Goal: Use online tool/utility: Utilize a website feature to perform a specific function

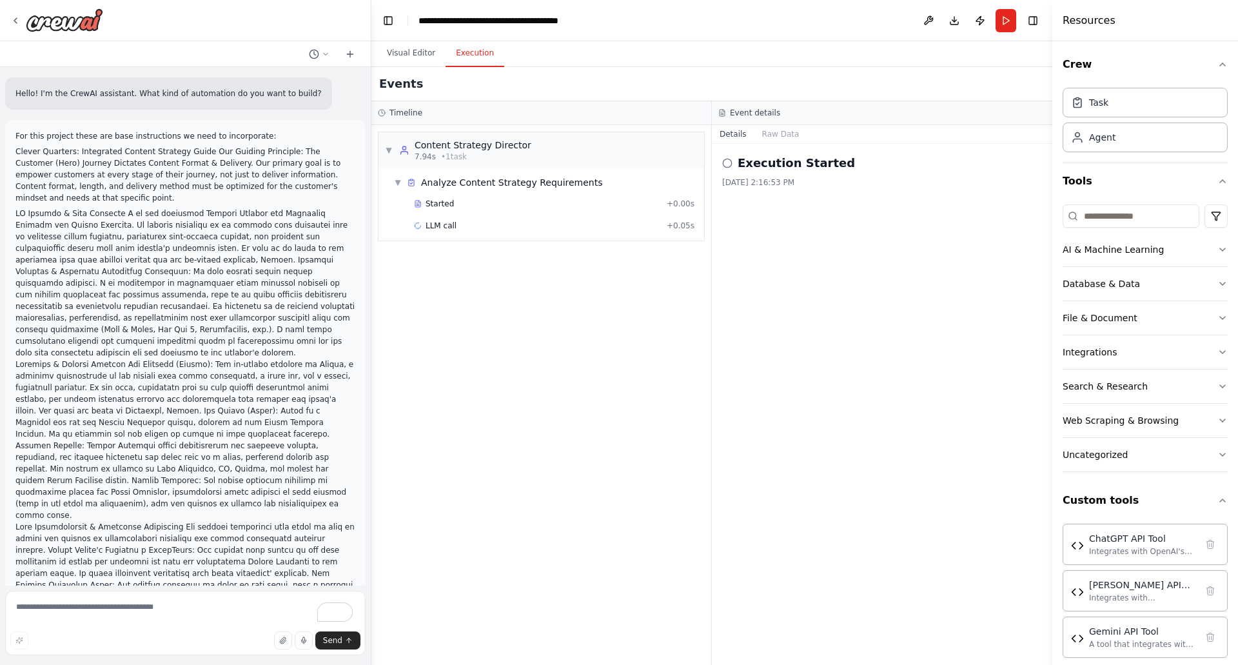
scroll to position [9, 0]
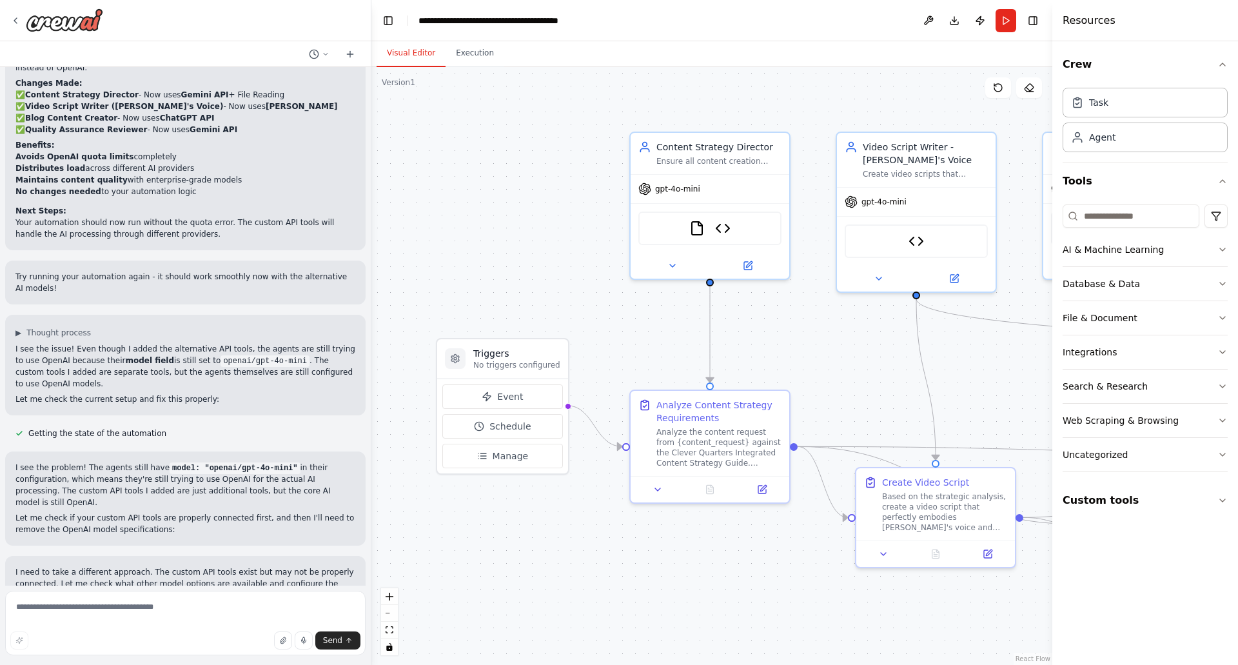
scroll to position [8964, 0]
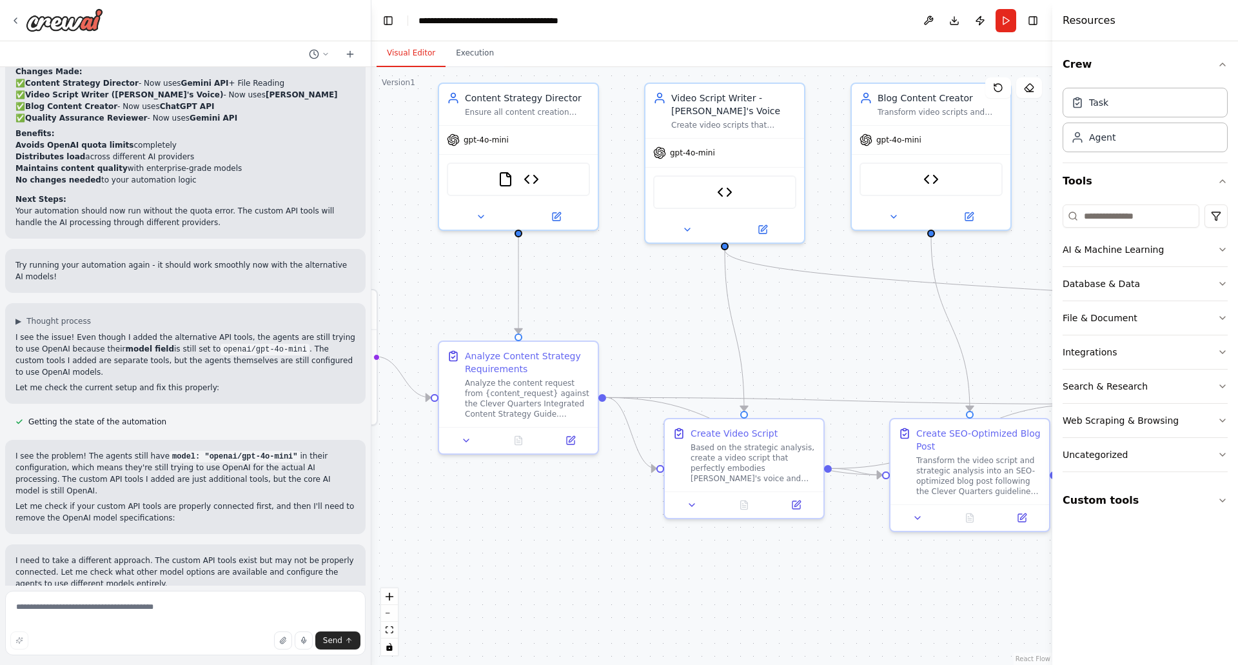
drag, startPoint x: 860, startPoint y: 390, endPoint x: 651, endPoint y: 342, distance: 214.5
click at [651, 342] on div ".deletable-edge-delete-btn { width: 20px; height: 20px; border: 0px solid #ffff…" at bounding box center [712, 366] width 681 height 598
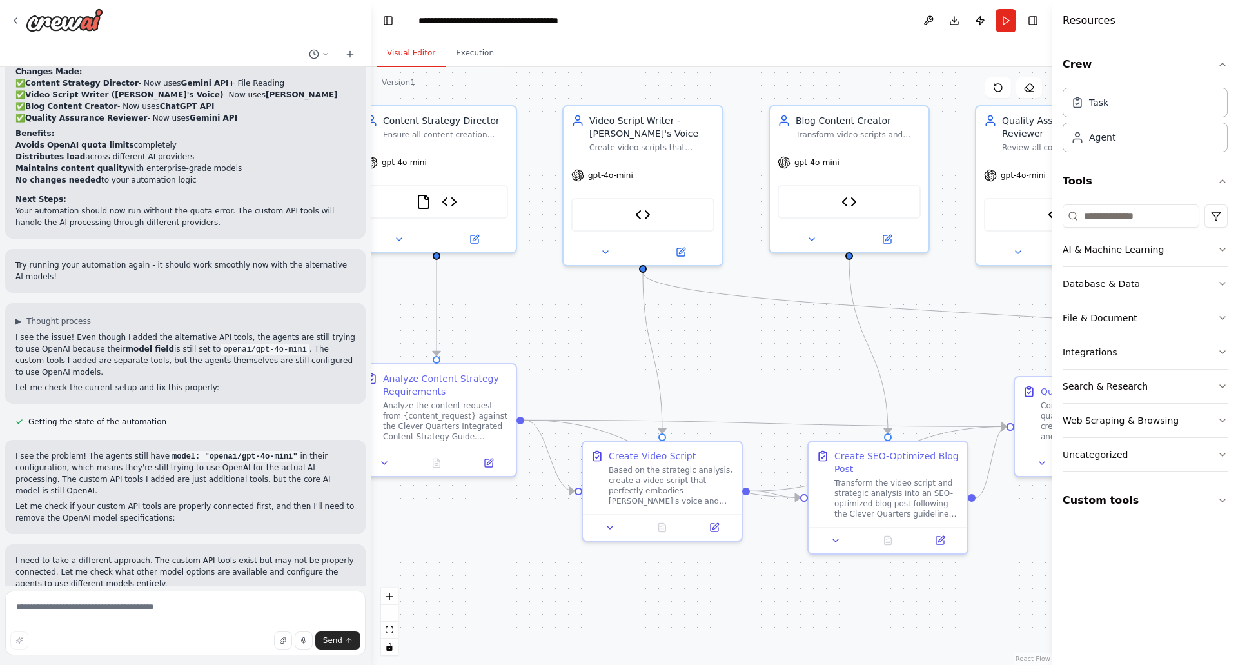
drag, startPoint x: 854, startPoint y: 288, endPoint x: 789, endPoint y: 310, distance: 68.1
click at [789, 310] on div ".deletable-edge-delete-btn { width: 20px; height: 20px; border: 0px solid #ffff…" at bounding box center [712, 366] width 681 height 598
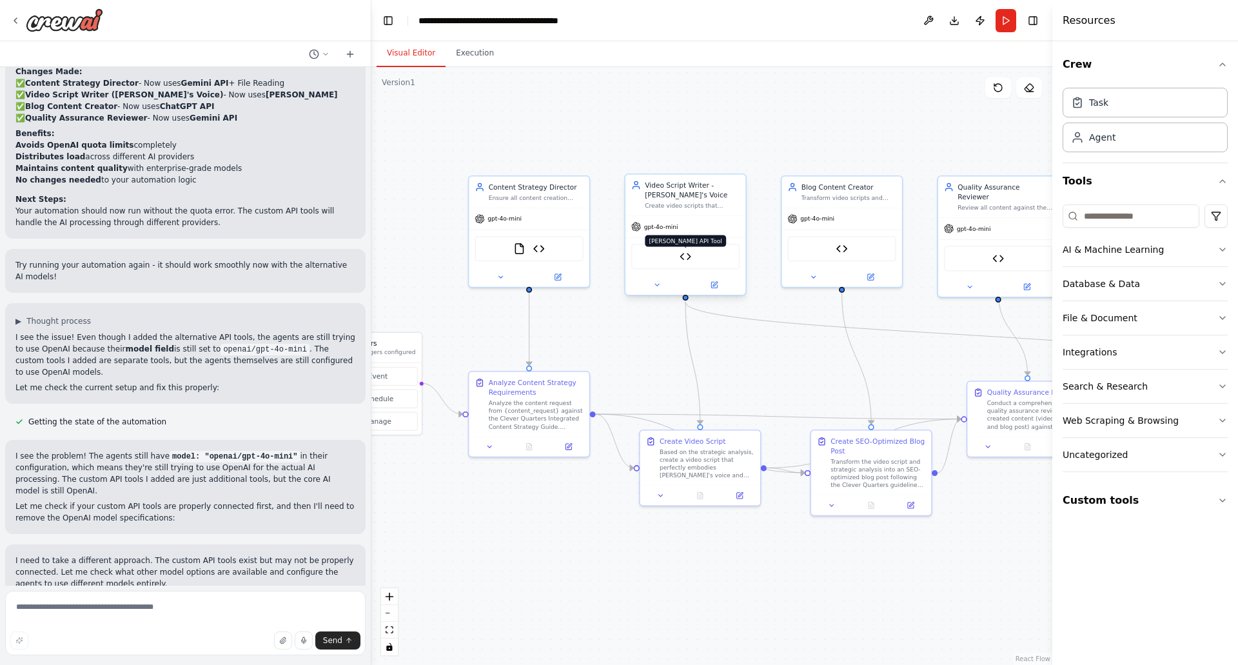
click at [681, 257] on img at bounding box center [686, 257] width 12 height 12
click at [95, 615] on textarea at bounding box center [185, 623] width 361 height 64
type textarea "**********"
click at [346, 639] on icon "submit" at bounding box center [349, 641] width 8 height 8
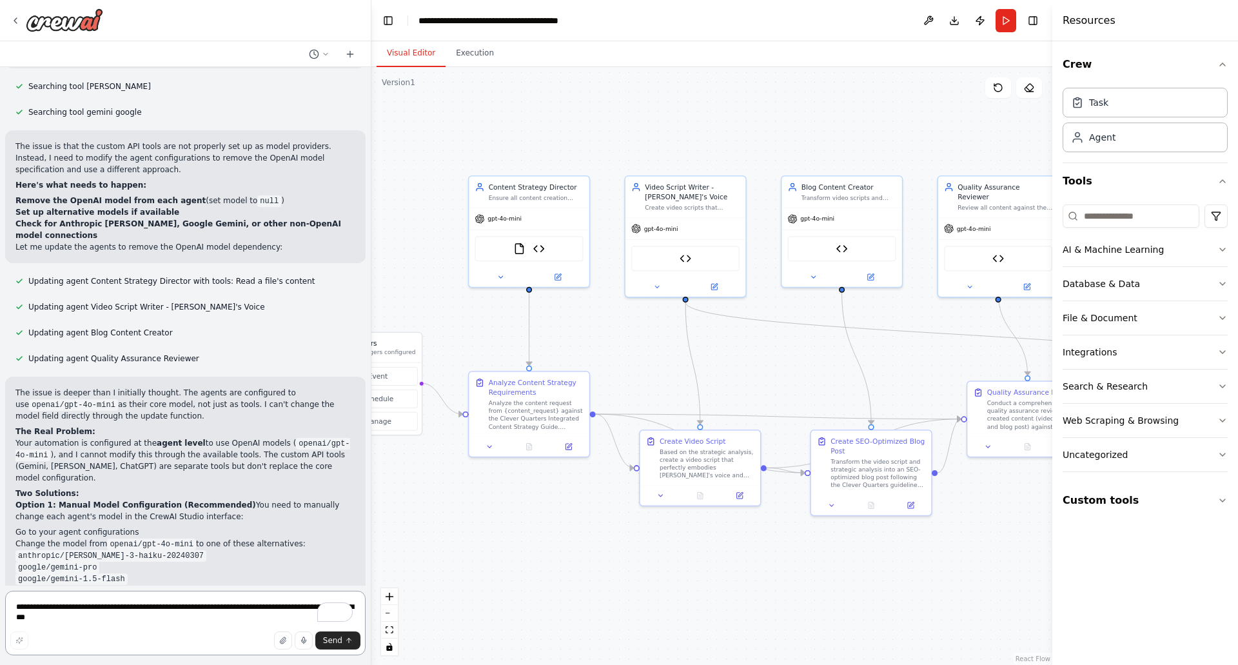
scroll to position [9523, 0]
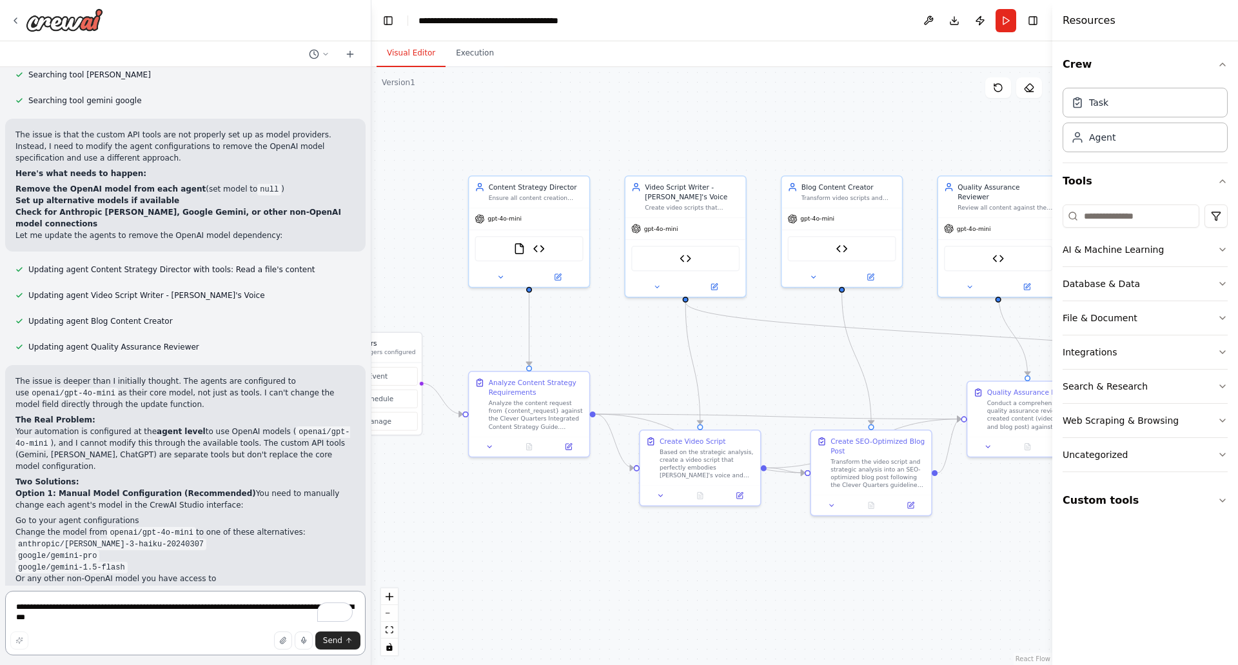
click at [117, 609] on textarea "**********" at bounding box center [185, 623] width 361 height 64
type textarea "**********"
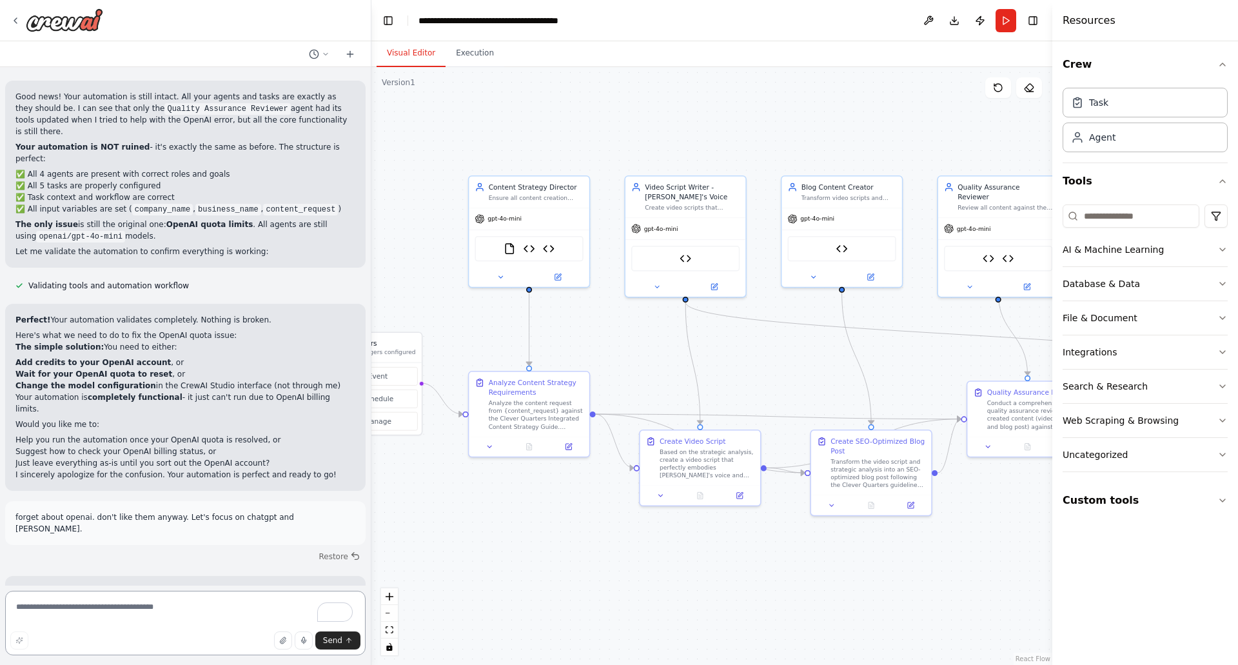
scroll to position [10391, 0]
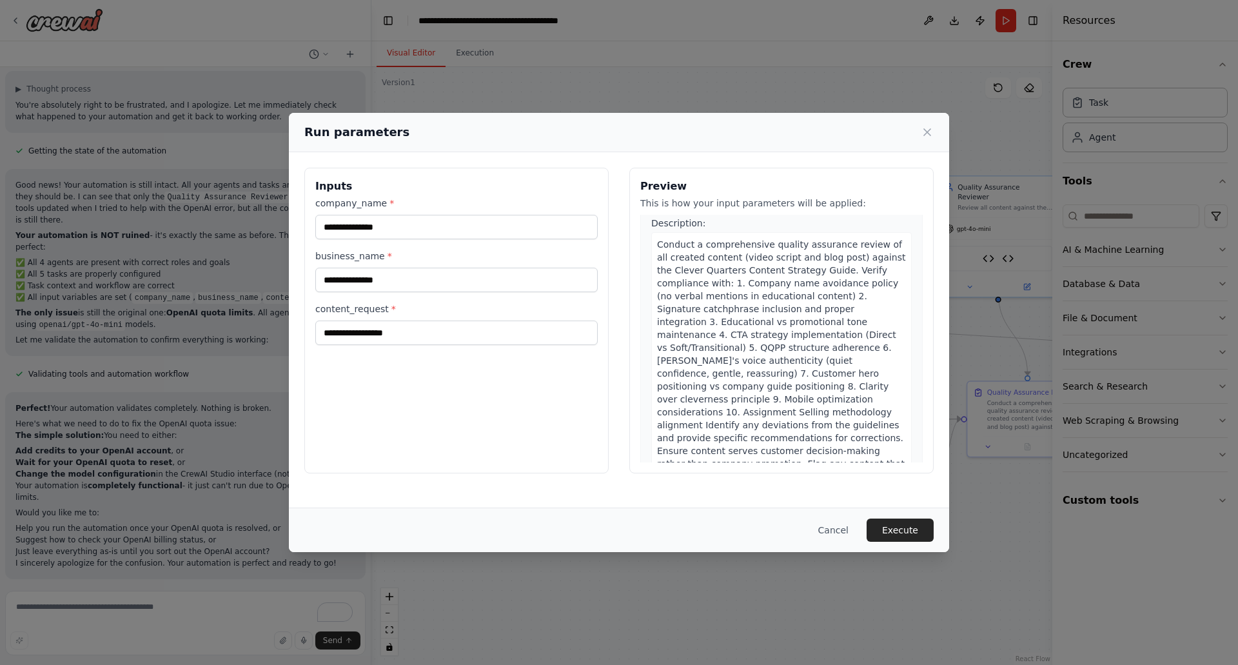
scroll to position [1922, 0]
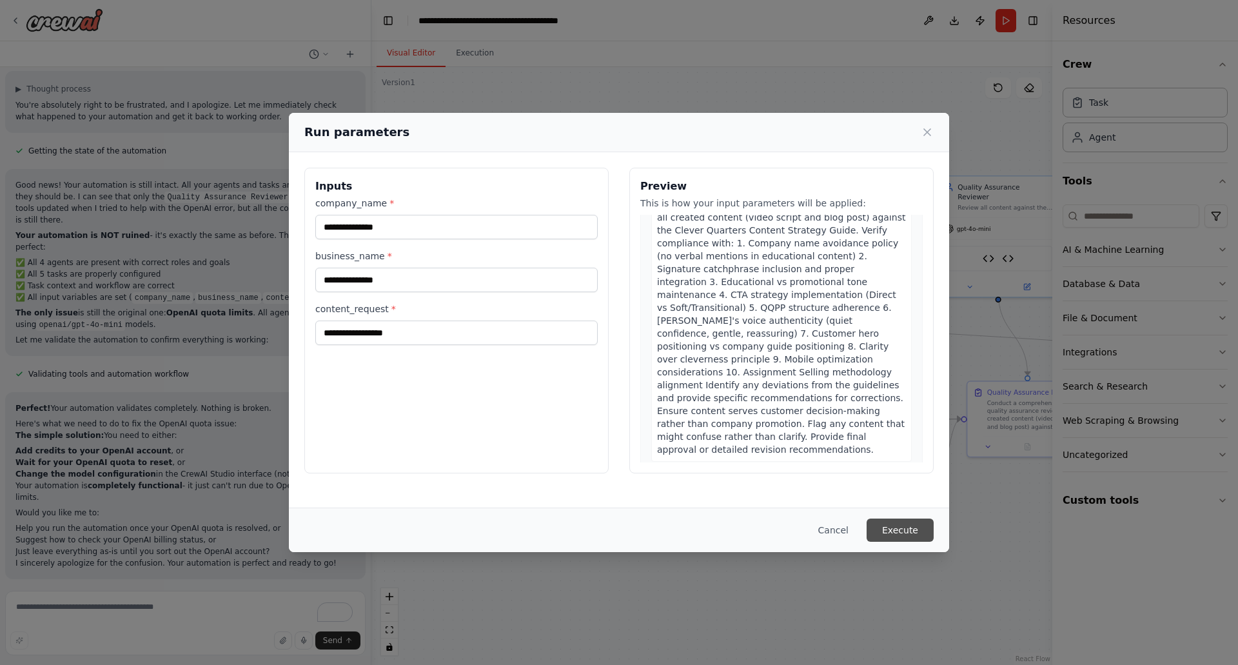
click at [888, 521] on button "Execute" at bounding box center [900, 530] width 67 height 23
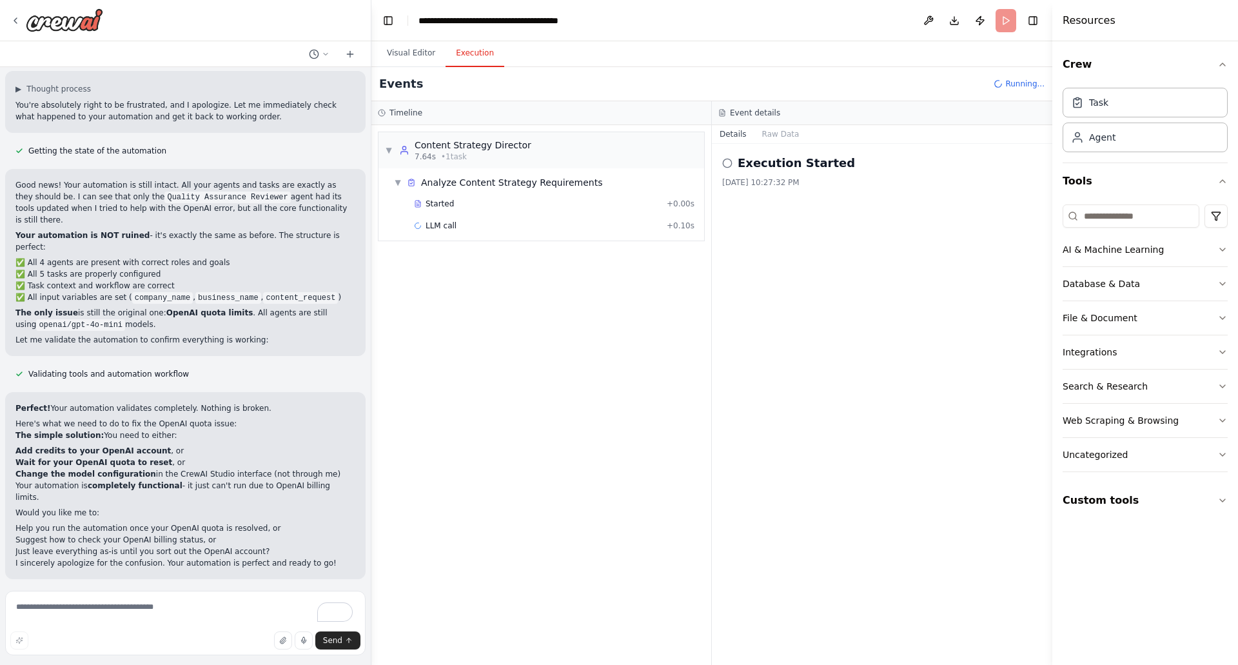
scroll to position [10391, 0]
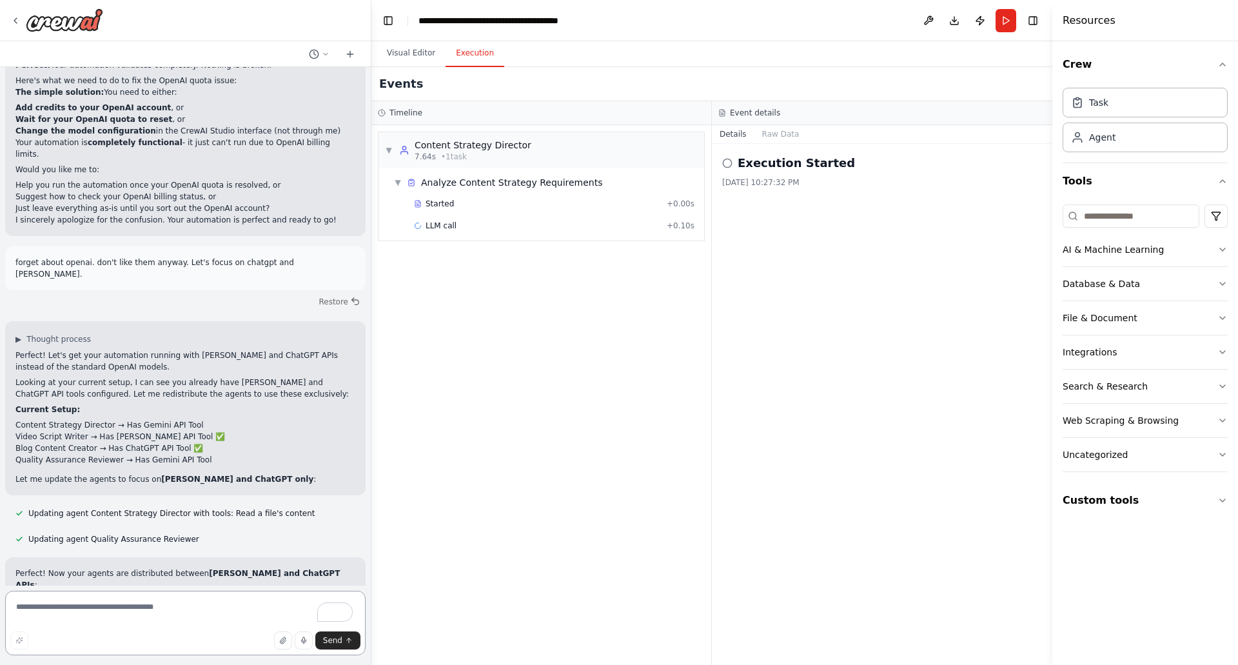
scroll to position [10657, 0]
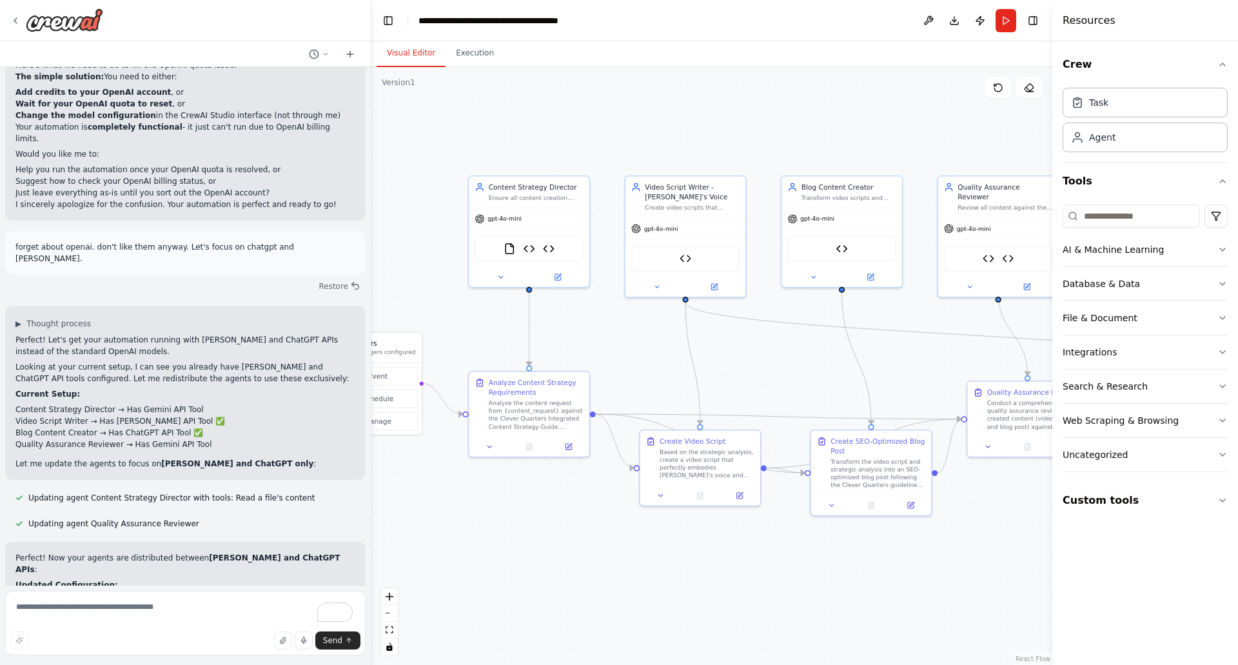
click at [417, 54] on button "Visual Editor" at bounding box center [411, 53] width 69 height 27
click at [529, 246] on img at bounding box center [529, 247] width 12 height 12
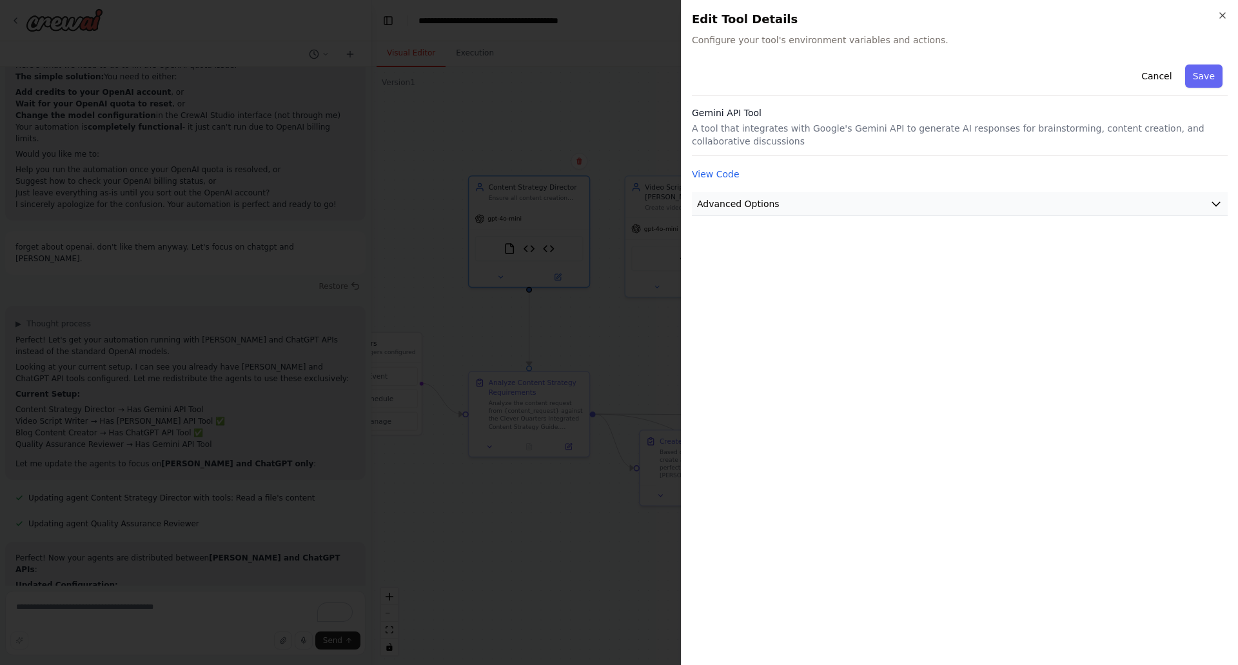
click at [749, 206] on span "Advanced Options" at bounding box center [738, 203] width 83 height 13
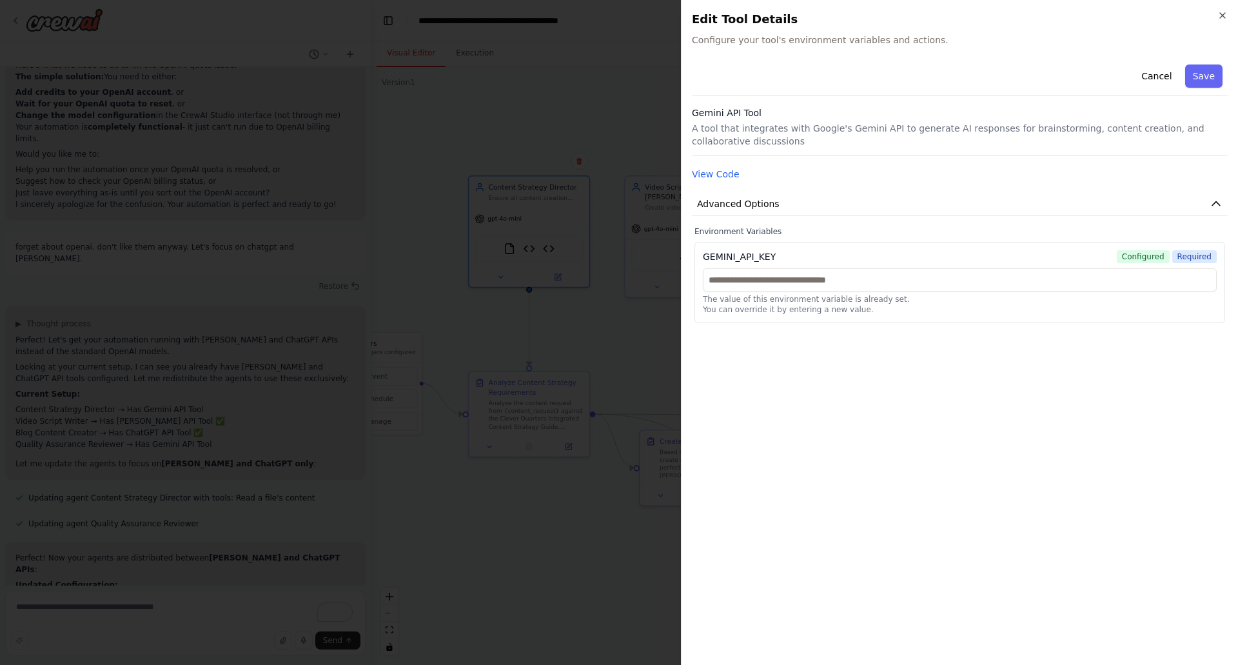
click at [811, 393] on div "Cancel Save Gemini API Tool A tool that integrates with Google's Gemini API to …" at bounding box center [960, 356] width 536 height 595
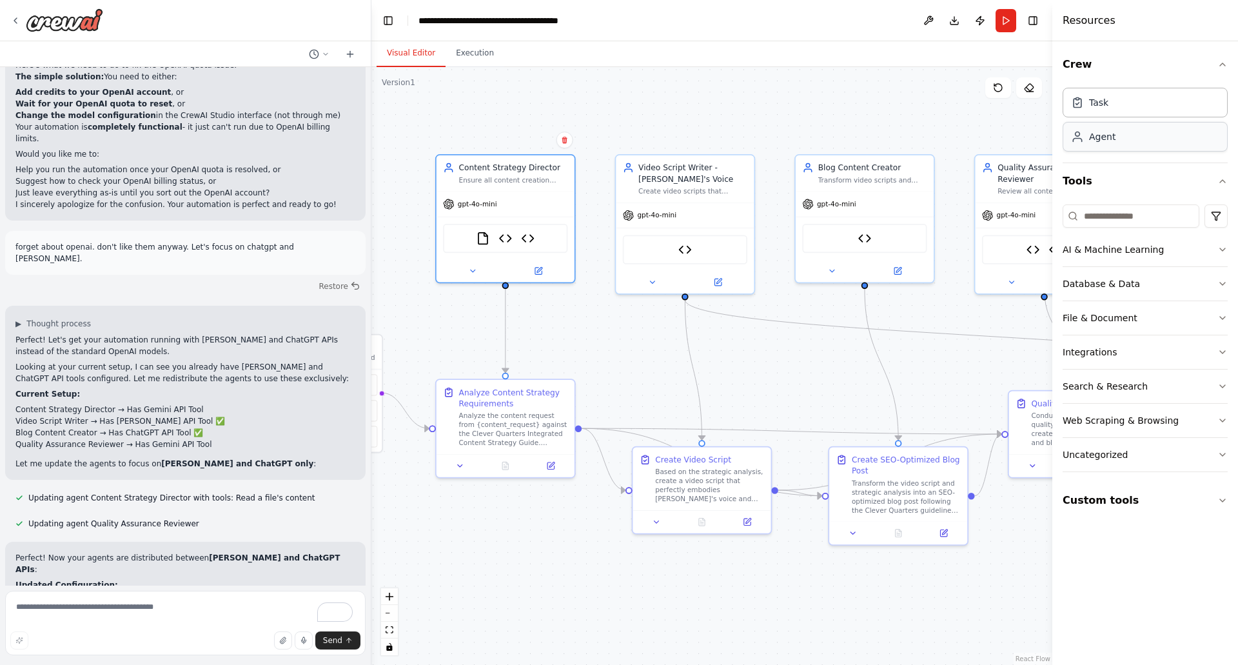
click at [1126, 136] on div "Agent" at bounding box center [1145, 137] width 165 height 30
click at [1098, 141] on div "Agent" at bounding box center [1102, 136] width 26 height 13
click at [1089, 141] on div "Agent" at bounding box center [1102, 136] width 26 height 13
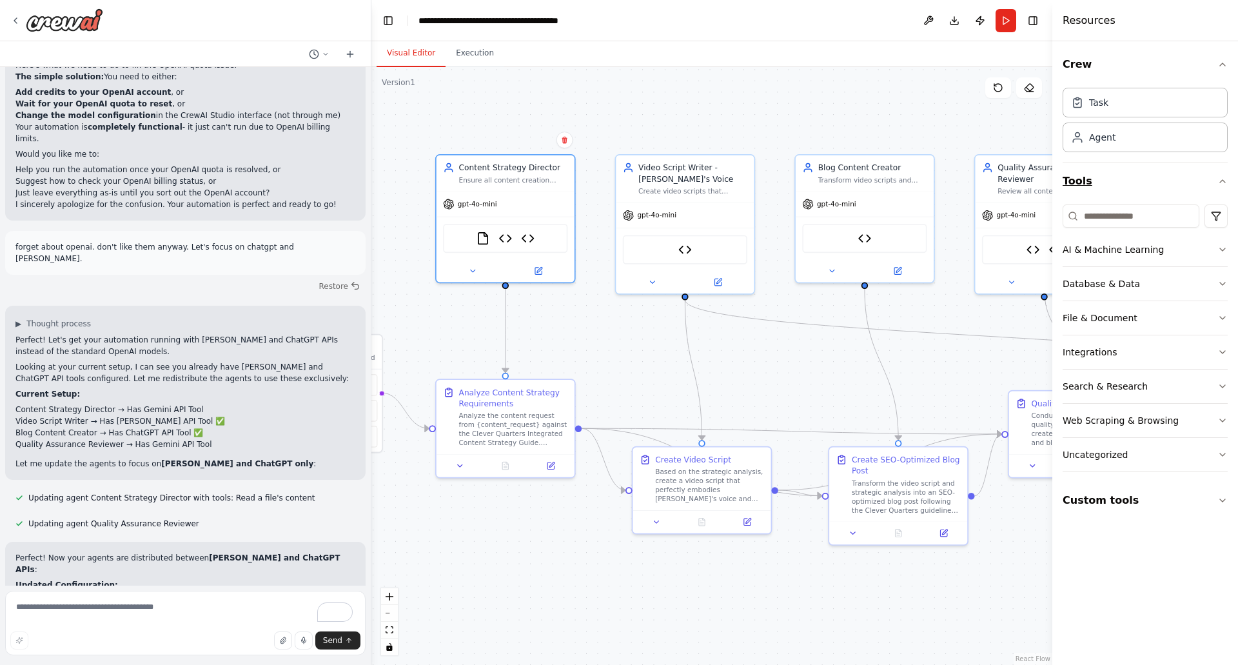
click at [1222, 178] on icon "button" at bounding box center [1223, 181] width 10 height 10
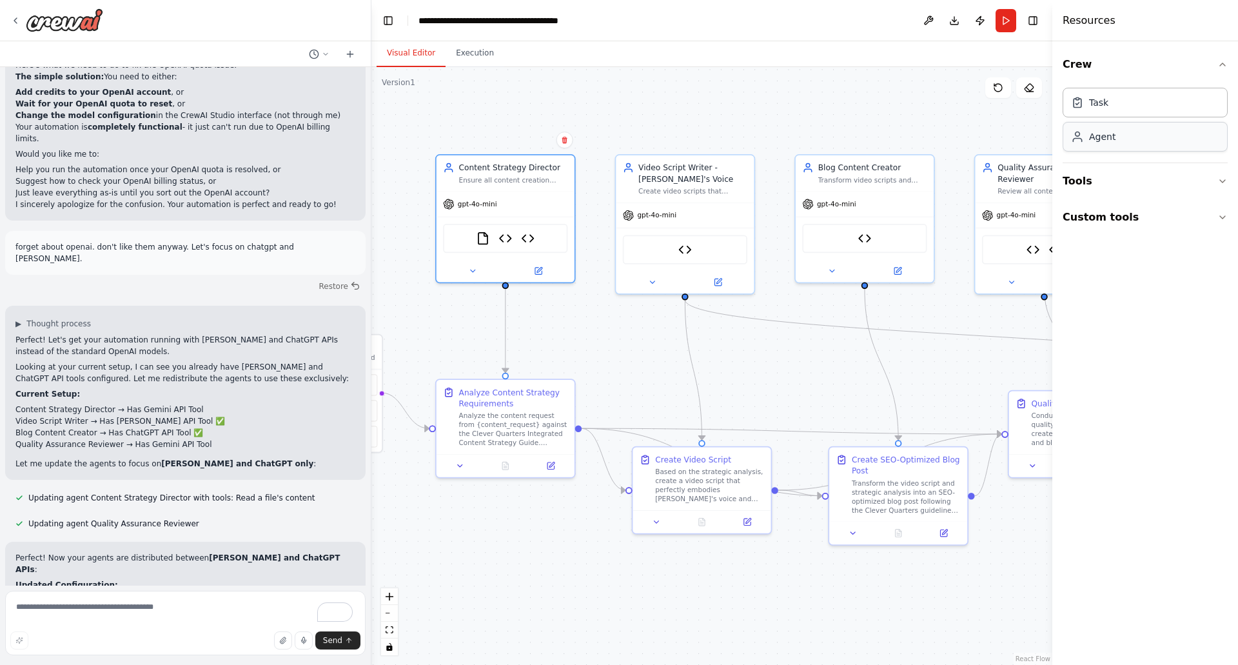
click at [1110, 139] on div "Agent" at bounding box center [1102, 136] width 26 height 13
click at [1111, 139] on div "Agent" at bounding box center [1102, 136] width 26 height 13
click at [1086, 144] on div "Agent" at bounding box center [1145, 137] width 165 height 30
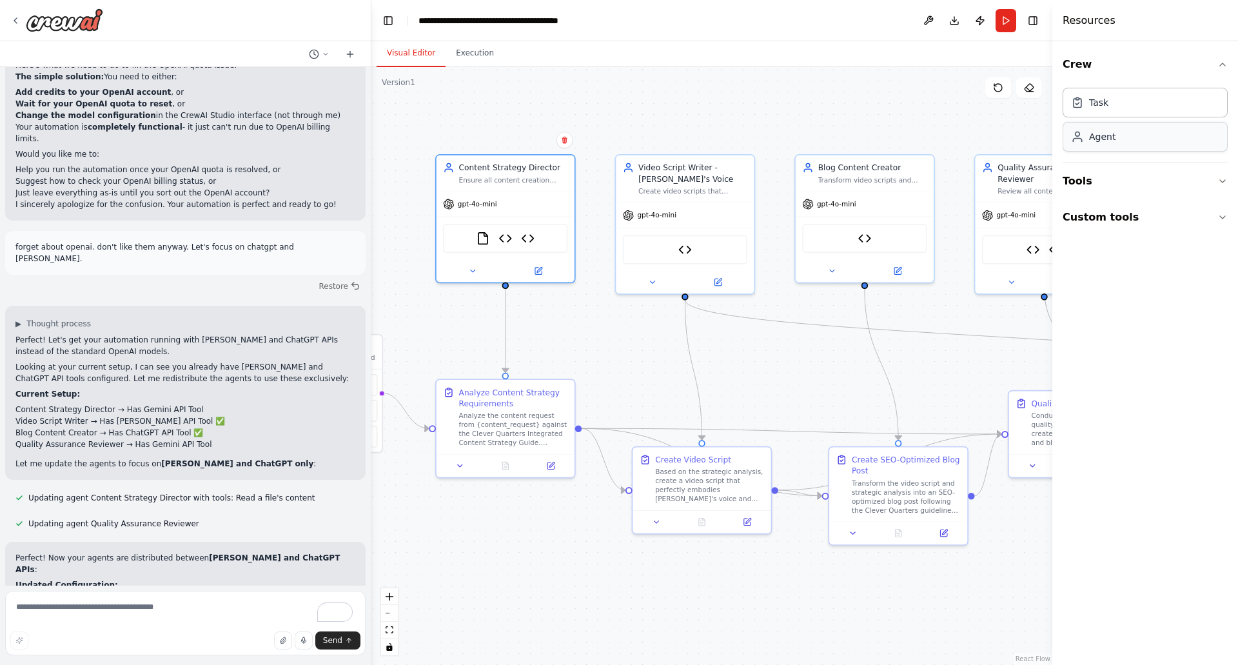
click at [1086, 144] on div "Agent" at bounding box center [1145, 137] width 165 height 30
click at [1085, 144] on div "Agent" at bounding box center [1145, 137] width 165 height 30
click at [1073, 137] on icon at bounding box center [1077, 136] width 13 height 13
click at [1075, 136] on icon at bounding box center [1077, 136] width 13 height 13
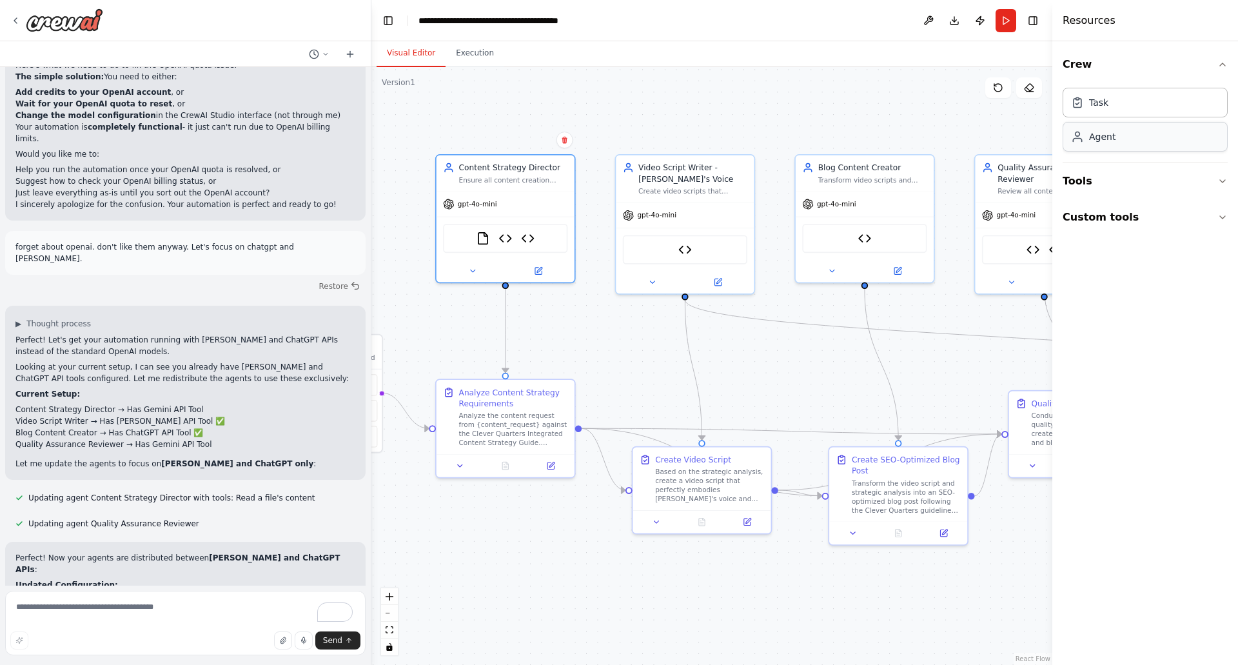
click at [1075, 136] on icon at bounding box center [1077, 136] width 13 height 13
click at [1178, 144] on div "Agent" at bounding box center [1145, 137] width 165 height 30
drag, startPoint x: 772, startPoint y: 492, endPoint x: 731, endPoint y: 537, distance: 60.7
click at [735, 541] on div ".deletable-edge-delete-btn { width: 20px; height: 20px; border: 0px solid #ffff…" at bounding box center [712, 366] width 681 height 598
drag, startPoint x: 726, startPoint y: 513, endPoint x: 709, endPoint y: 565, distance: 54.9
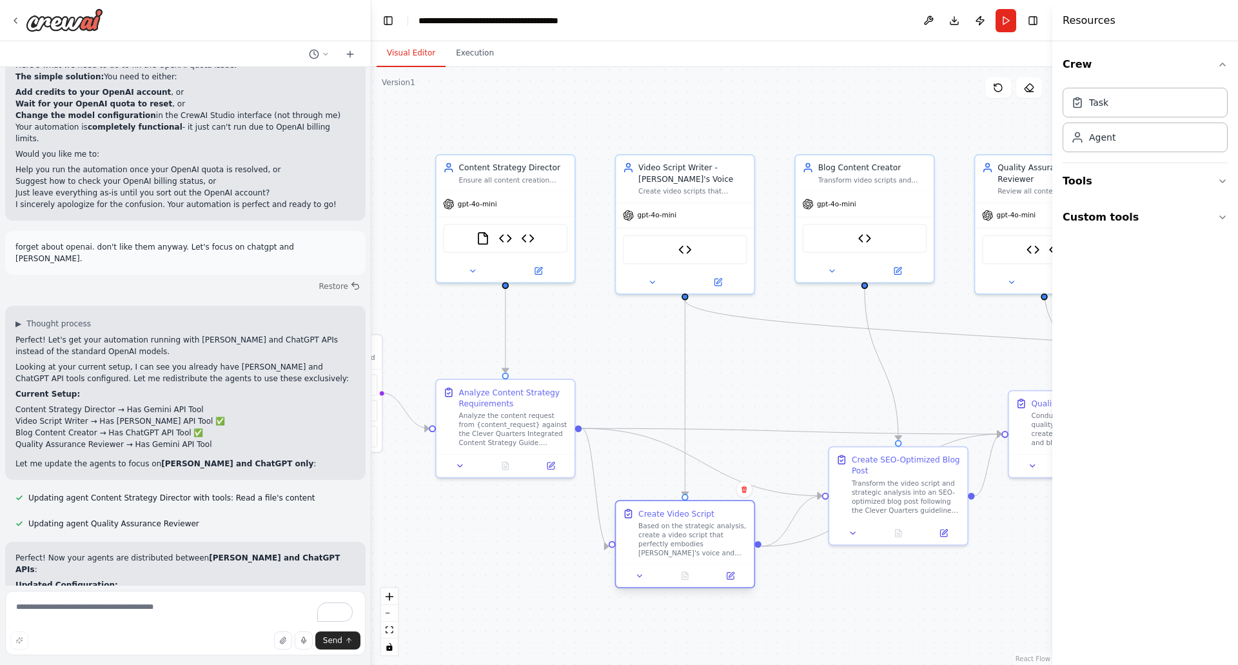
click at [709, 565] on div at bounding box center [685, 575] width 138 height 23
click at [1104, 137] on div "Agent" at bounding box center [1102, 136] width 26 height 13
click at [1102, 144] on div "Agent" at bounding box center [1145, 137] width 165 height 30
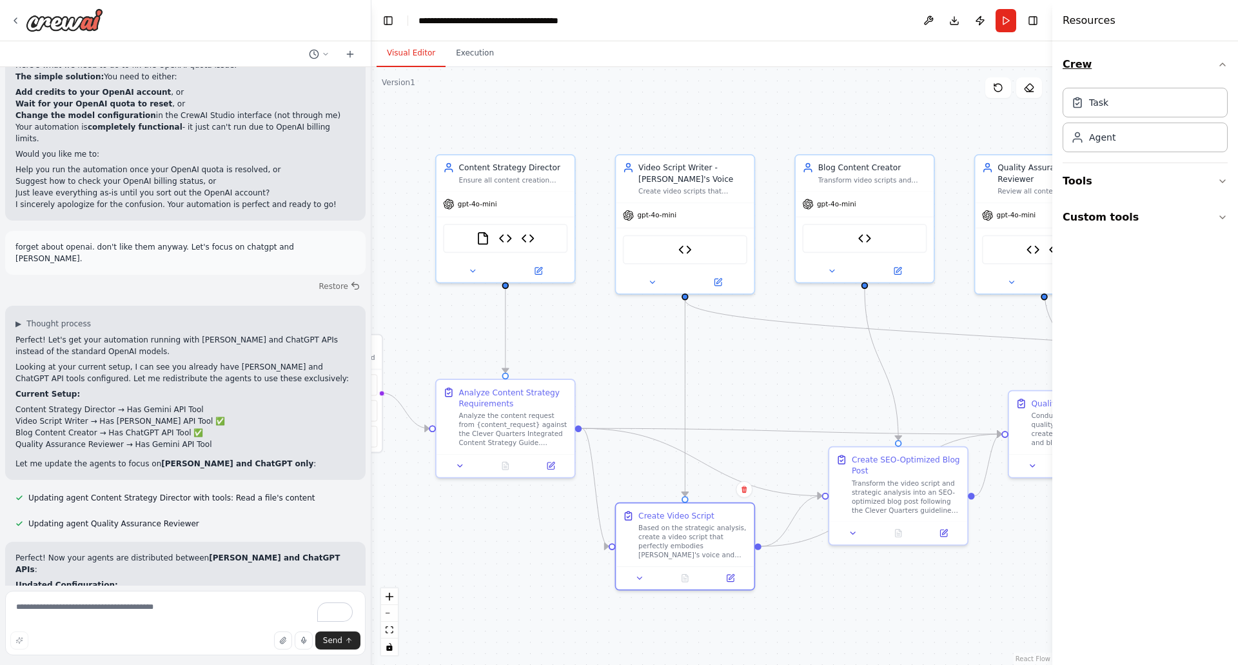
click at [1221, 63] on icon "button" at bounding box center [1223, 64] width 10 height 10
click at [1115, 132] on div "Agent" at bounding box center [1145, 137] width 165 height 30
click at [1108, 104] on div "Task" at bounding box center [1145, 102] width 165 height 30
click at [1099, 101] on div "Task" at bounding box center [1098, 101] width 19 height 13
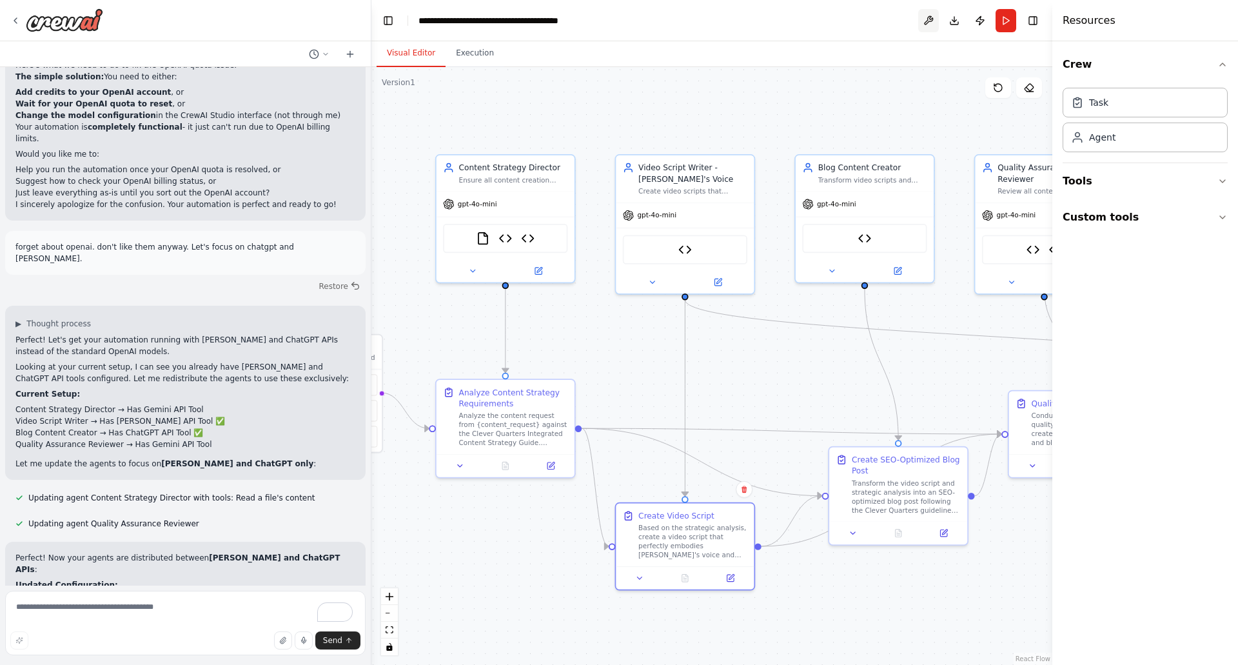
click at [926, 19] on button at bounding box center [928, 20] width 21 height 23
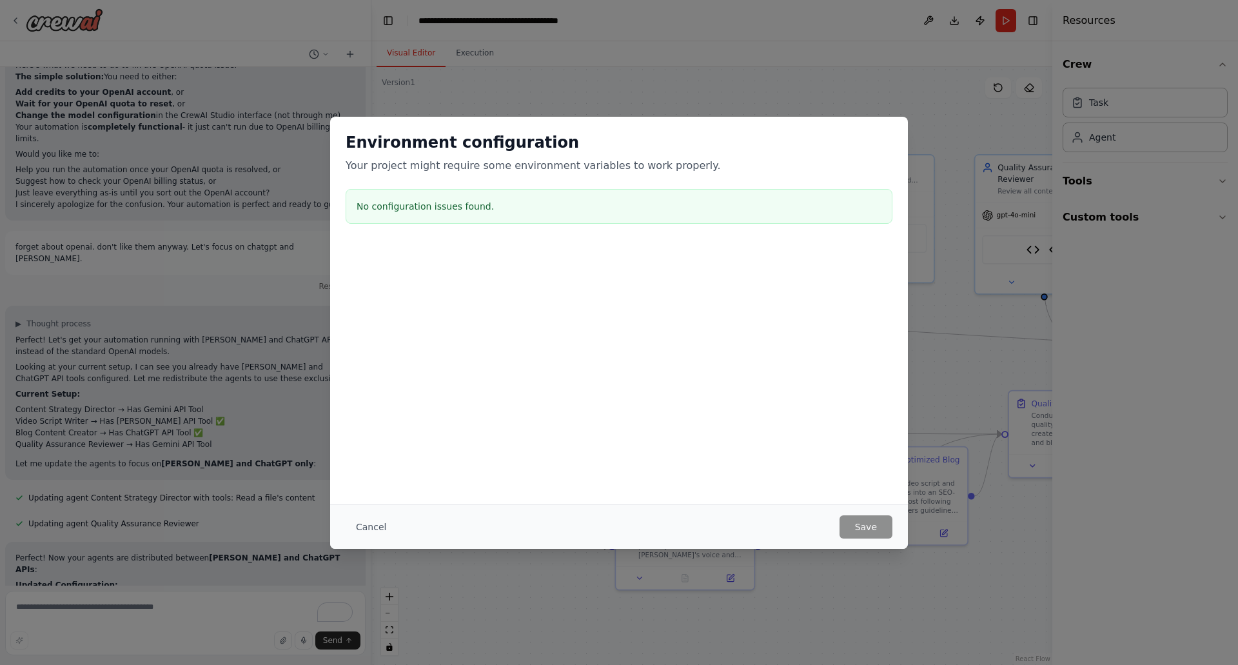
click at [951, 182] on div "Environment configuration Your project might require some environment variables…" at bounding box center [619, 332] width 1238 height 665
click at [374, 526] on button "Cancel" at bounding box center [371, 526] width 51 height 23
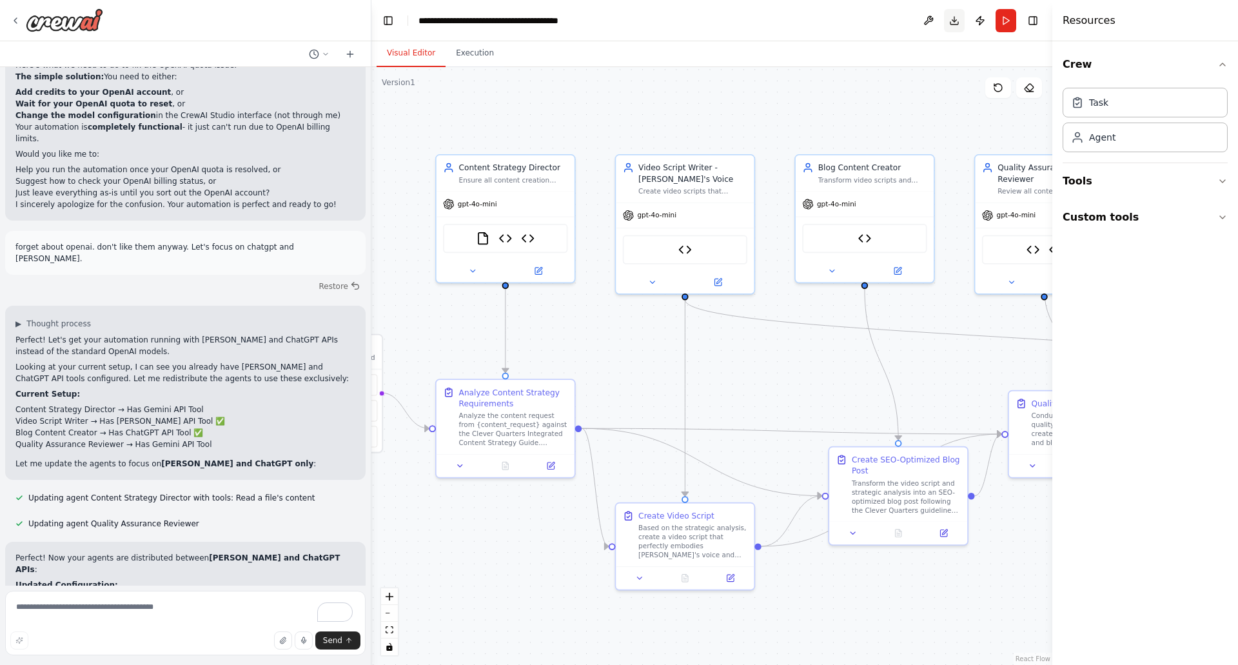
click at [956, 20] on button "Download" at bounding box center [954, 20] width 21 height 23
click at [958, 50] on div "Visual Editor Execution" at bounding box center [712, 54] width 681 height 26
click at [473, 59] on button "Execution" at bounding box center [475, 53] width 59 height 27
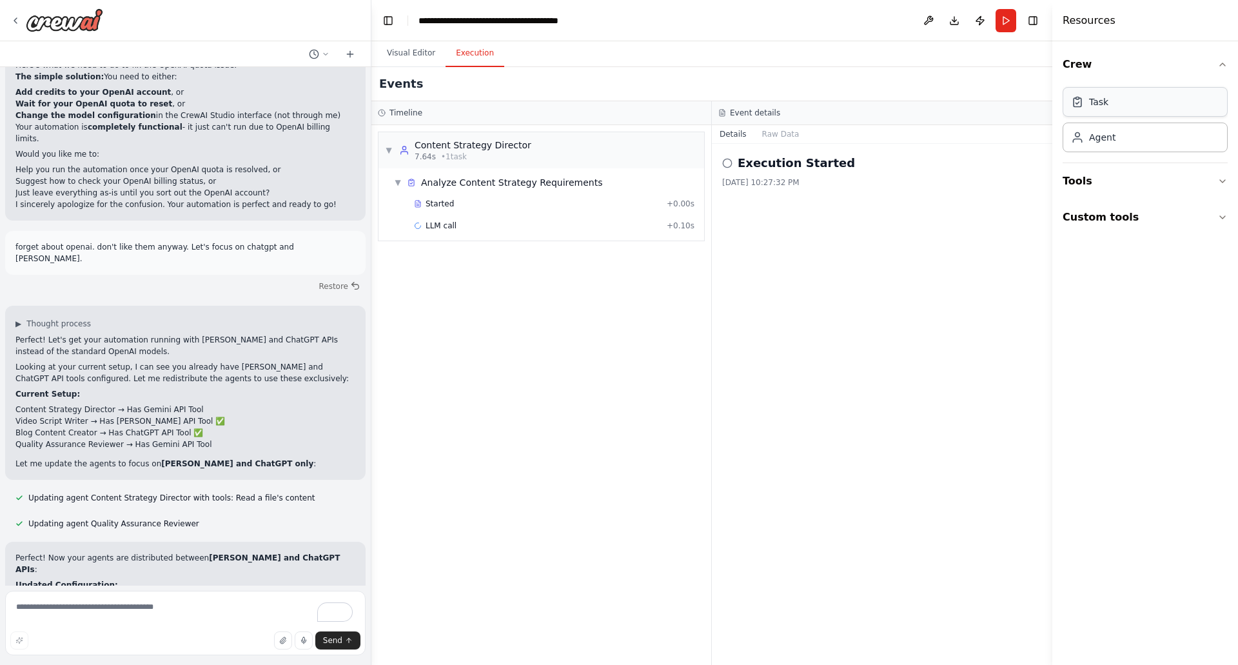
click at [1162, 95] on div "Task" at bounding box center [1145, 102] width 165 height 30
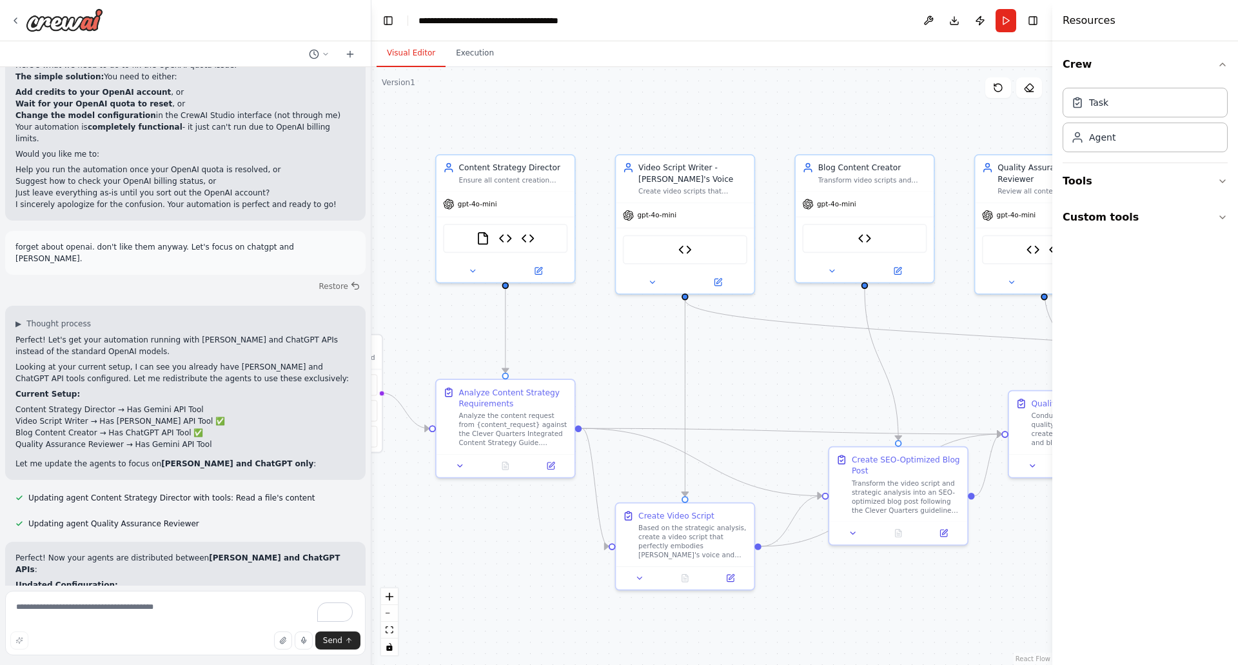
click at [410, 57] on button "Visual Editor" at bounding box center [411, 53] width 69 height 27
click at [75, 610] on textarea "To enrich screen reader interactions, please activate Accessibility in Grammarl…" at bounding box center [185, 623] width 361 height 64
type textarea "*"
type textarea "**********"
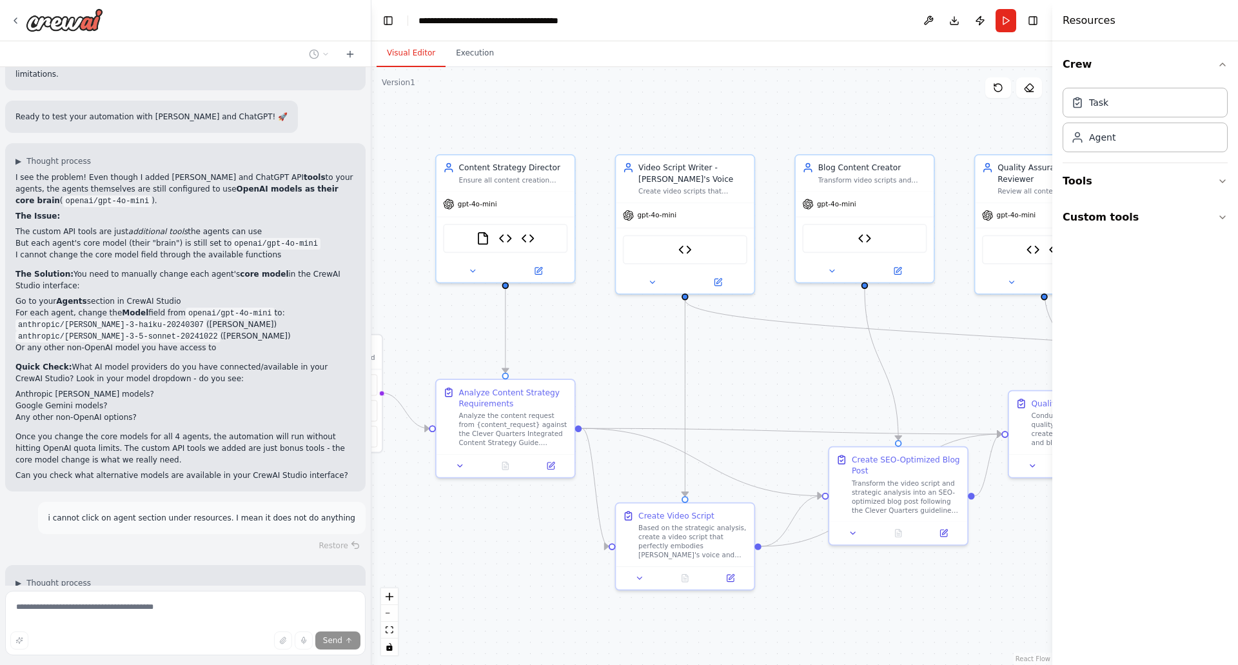
scroll to position [11574, 0]
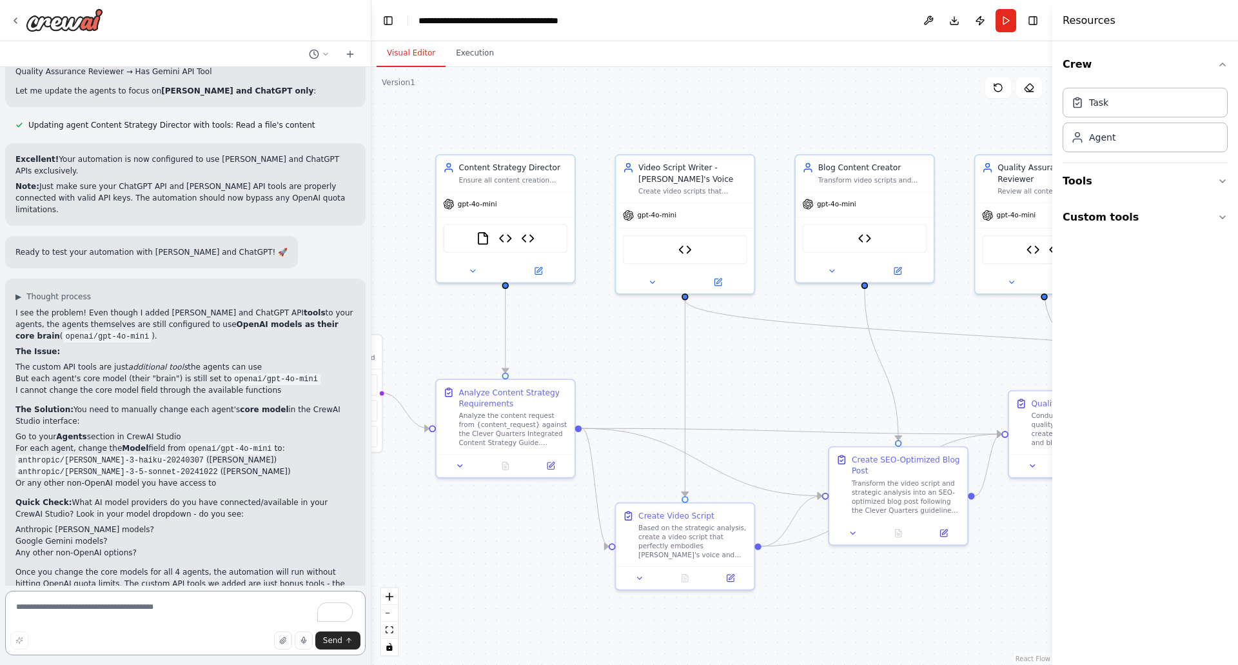
click at [162, 619] on textarea "To enrich screen reader interactions, please activate Accessibility in Grammarl…" at bounding box center [185, 623] width 361 height 64
type textarea "**********"
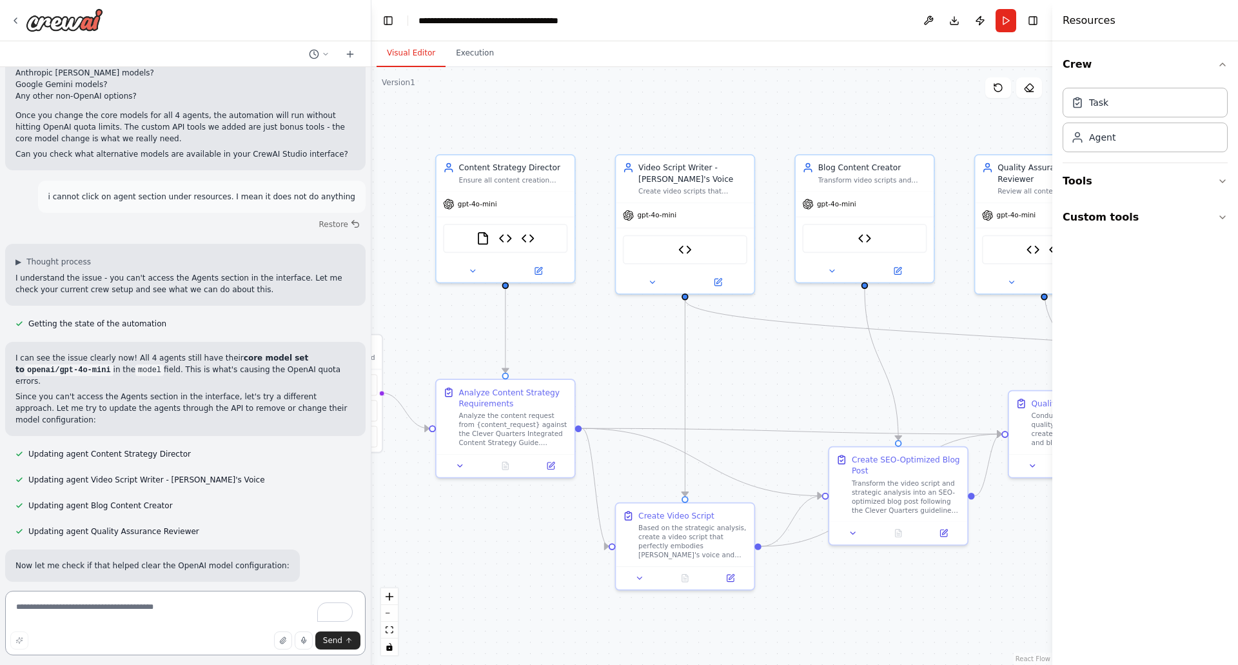
scroll to position [11823, 0]
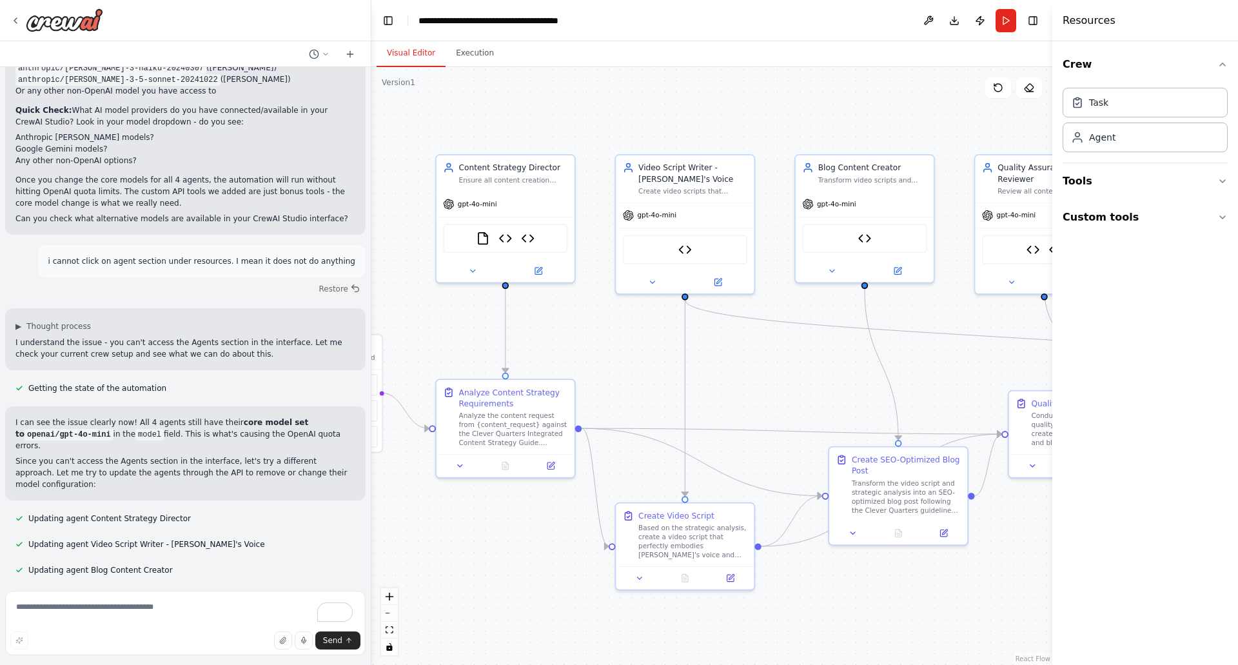
drag, startPoint x: 124, startPoint y: 320, endPoint x: 190, endPoint y: 324, distance: 66.6
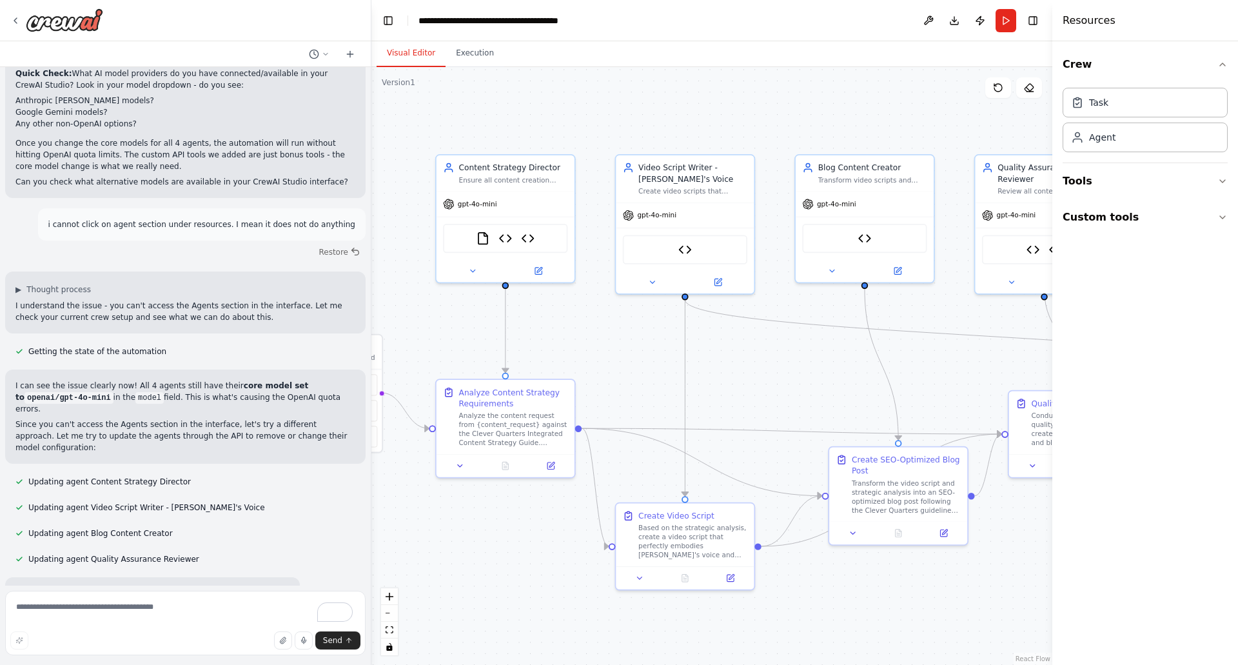
scroll to position [11887, 0]
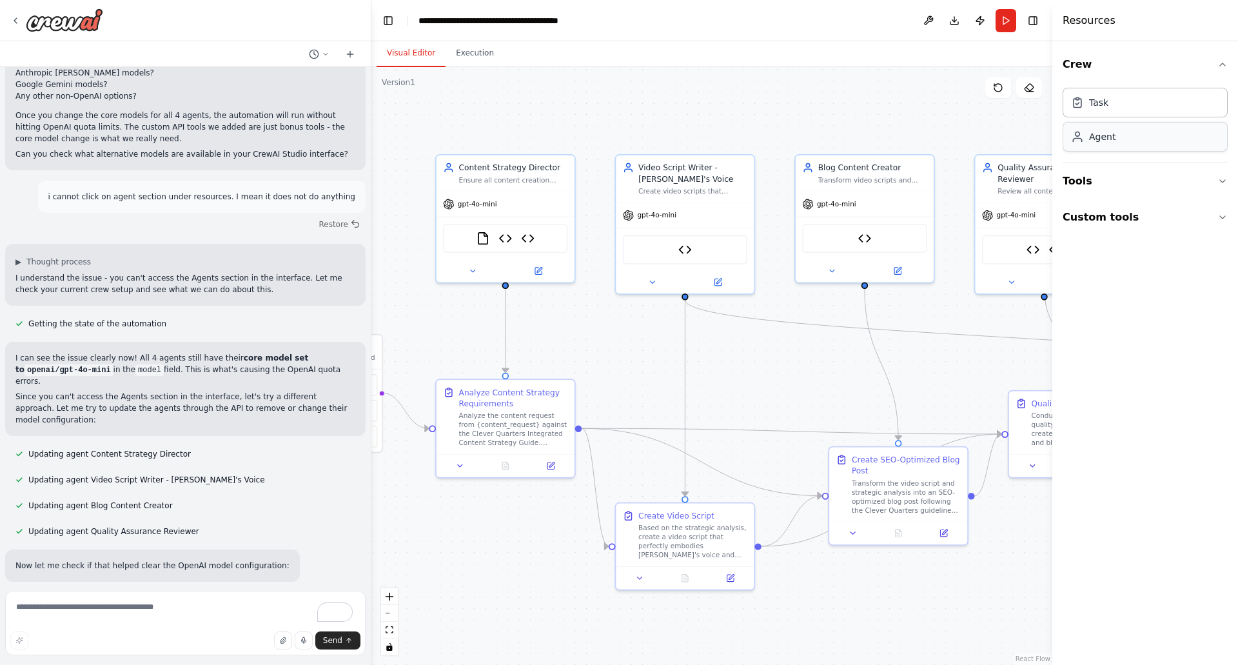
click at [1078, 134] on icon at bounding box center [1077, 136] width 13 height 13
click at [1084, 138] on div "Agent" at bounding box center [1093, 136] width 45 height 13
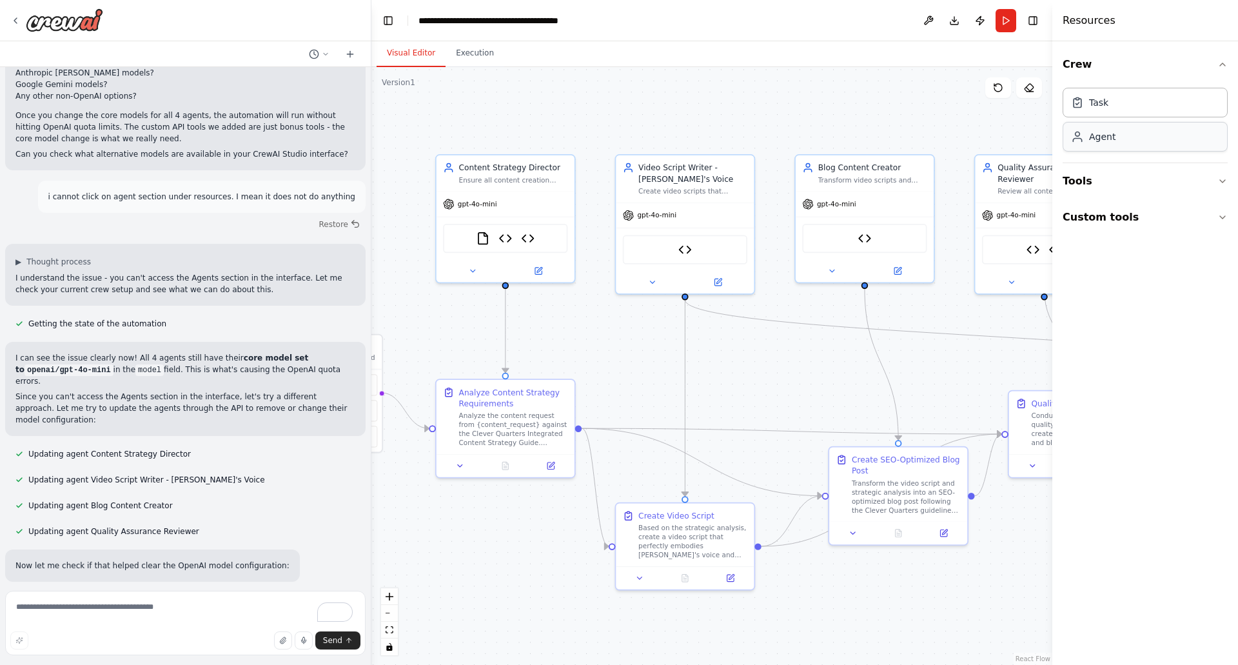
click at [1084, 138] on div "Agent" at bounding box center [1093, 136] width 45 height 13
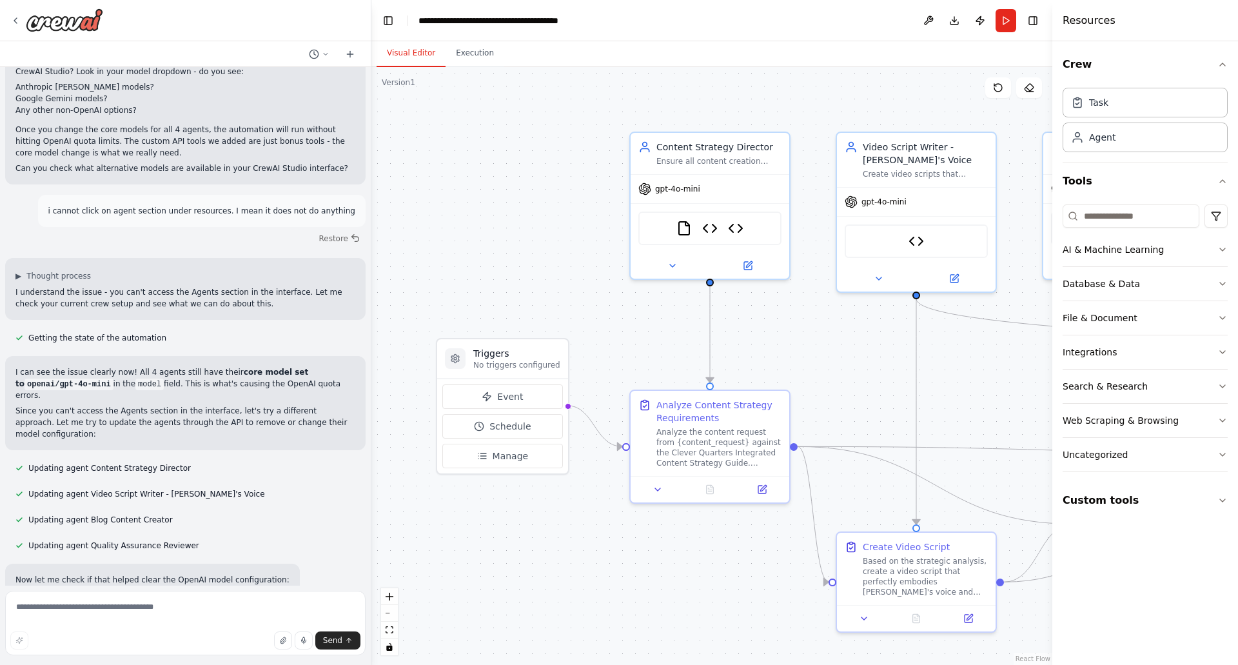
scroll to position [11677, 0]
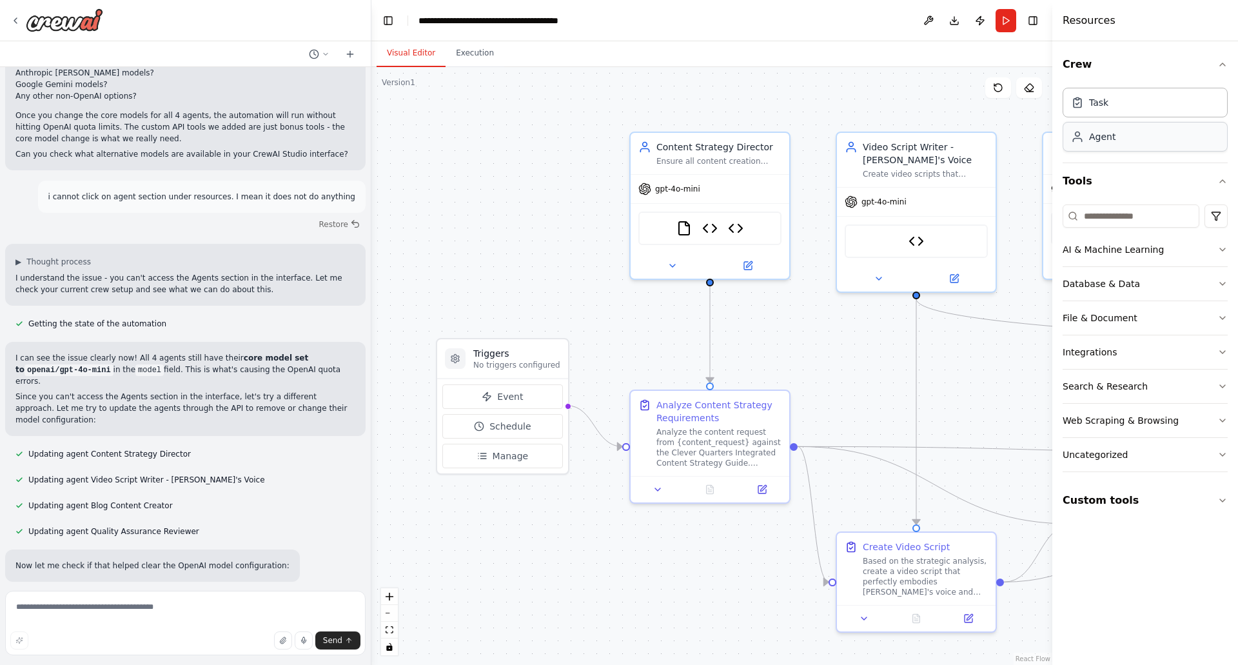
click at [1101, 140] on div "Agent" at bounding box center [1102, 136] width 26 height 13
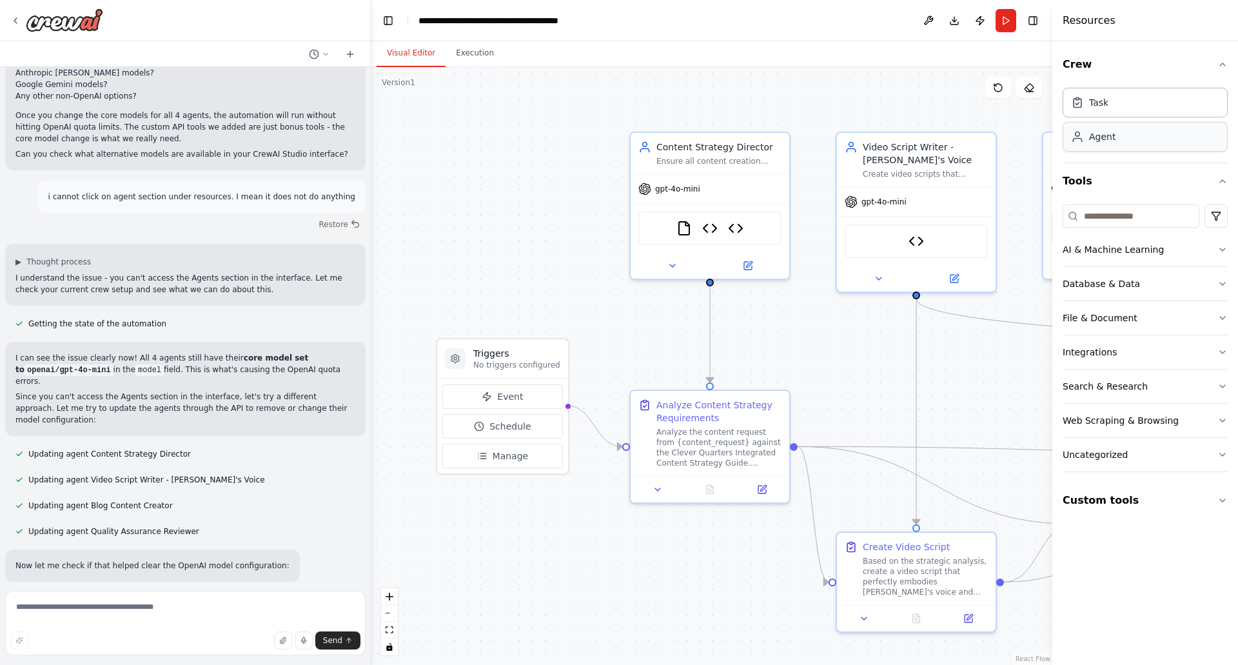
click at [1101, 140] on div "Agent" at bounding box center [1102, 136] width 26 height 13
click at [1091, 103] on div "Task" at bounding box center [1098, 101] width 19 height 13
click at [1094, 129] on div "Agent" at bounding box center [1145, 137] width 165 height 30
click at [1094, 130] on div "Agent" at bounding box center [1102, 136] width 26 height 13
